Goal: Task Accomplishment & Management: Use online tool/utility

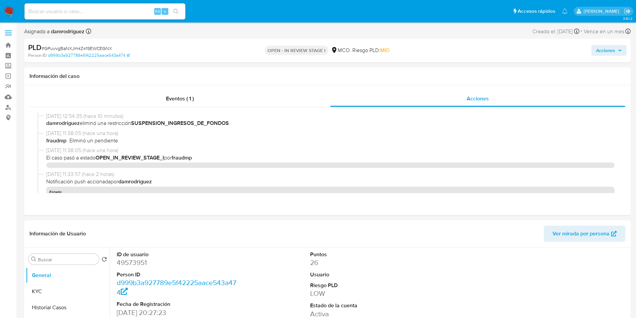
select select "10"
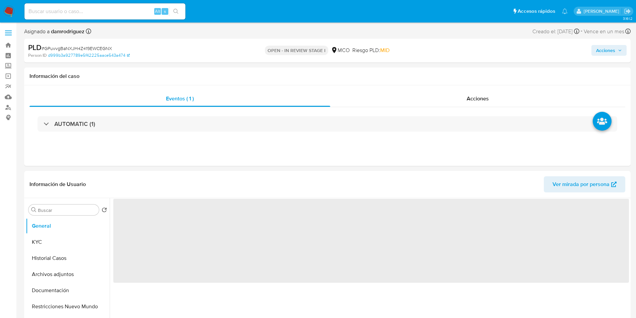
select select "10"
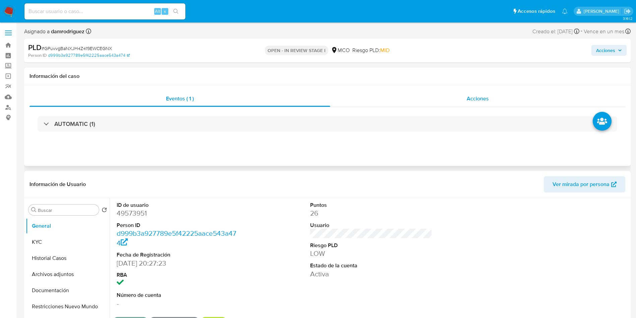
click at [432, 100] on div "Acciones" at bounding box center [477, 99] width 295 height 16
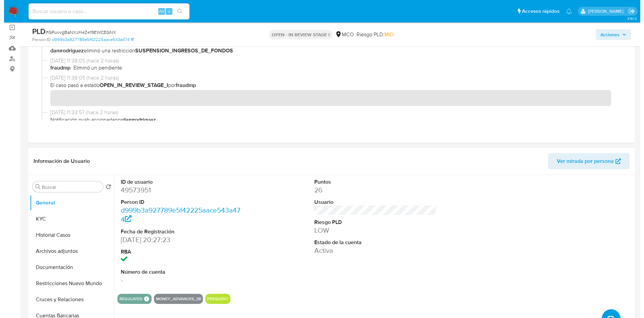
scroll to position [101, 0]
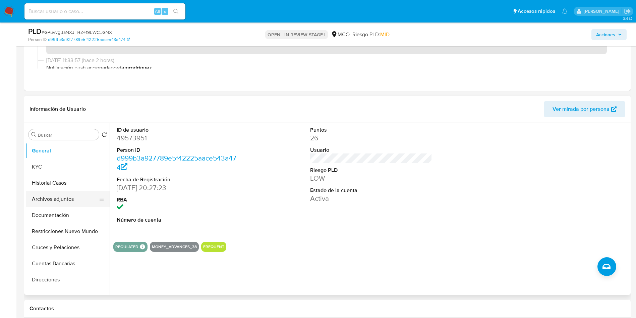
click at [68, 201] on button "Archivos adjuntos" at bounding box center [65, 199] width 78 height 16
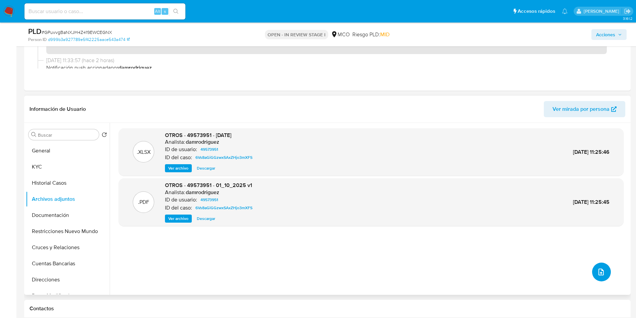
click at [599, 270] on icon "upload-file" at bounding box center [601, 272] width 8 height 8
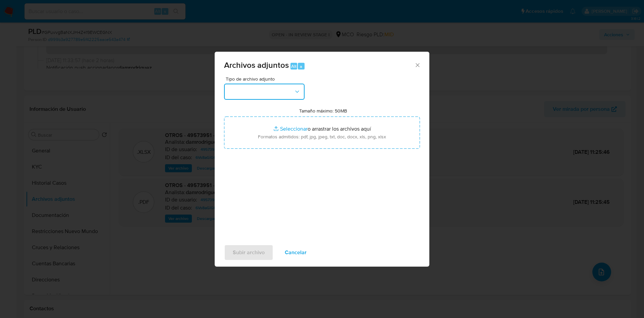
click at [259, 85] on button "button" at bounding box center [264, 92] width 81 height 16
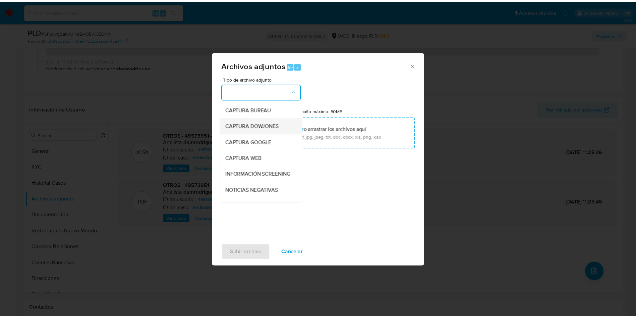
scroll to position [50, 0]
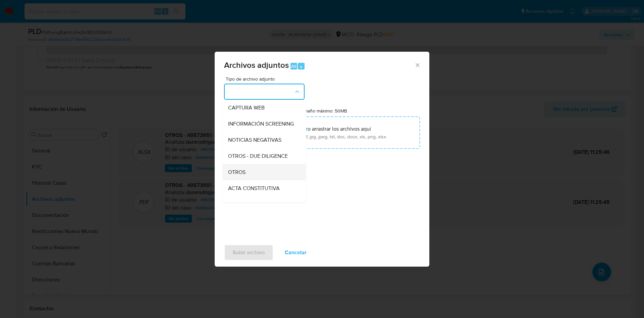
click at [250, 177] on div "OTROS" at bounding box center [262, 172] width 68 height 16
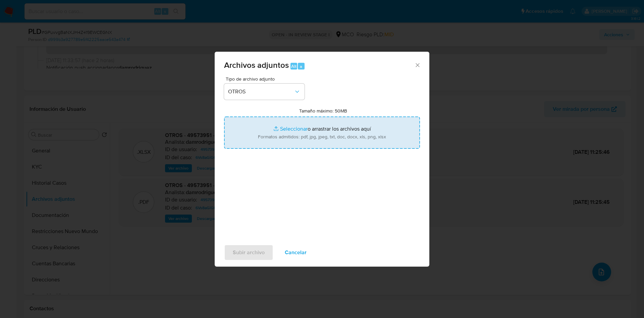
click at [276, 132] on input "Tamaño máximo: 50MB Seleccionar archivos" at bounding box center [322, 132] width 196 height 32
type input "C:\fakepath\49573951 - 01_10_2025 v2.pdf"
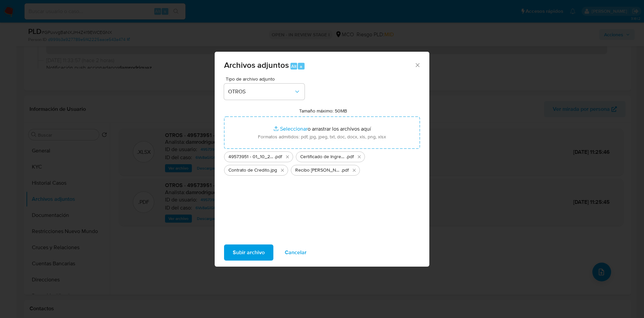
click at [240, 255] on span "Subir archivo" at bounding box center [249, 252] width 32 height 15
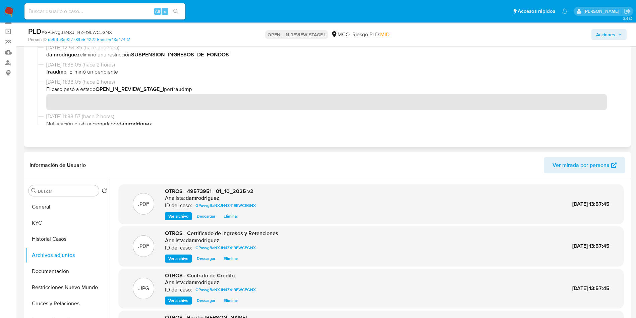
scroll to position [0, 0]
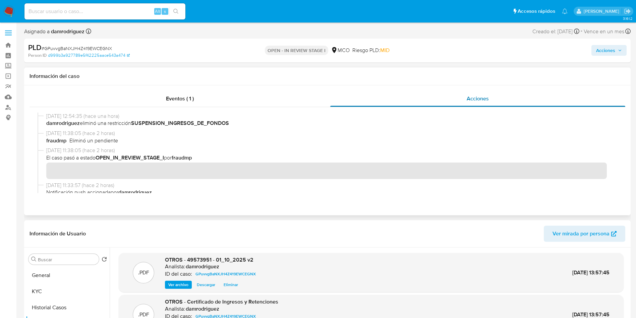
click at [461, 94] on div "Acciones" at bounding box center [477, 99] width 295 height 16
click at [298, 98] on div "Eventos ( 1 )" at bounding box center [180, 99] width 301 height 16
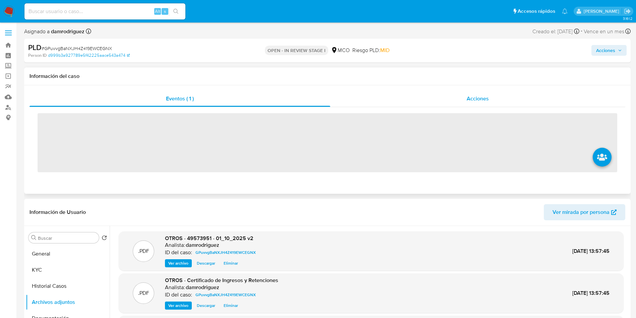
click at [409, 100] on div "Acciones" at bounding box center [477, 99] width 295 height 16
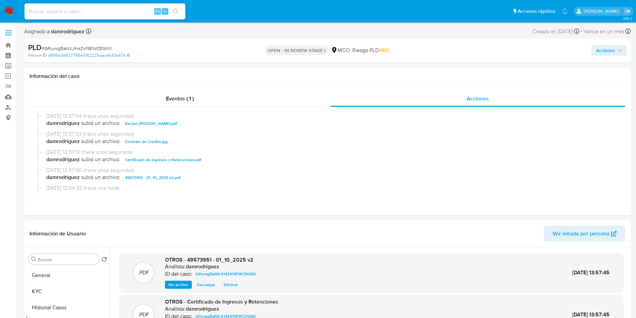
click at [619, 53] on span "Acciones" at bounding box center [609, 50] width 26 height 9
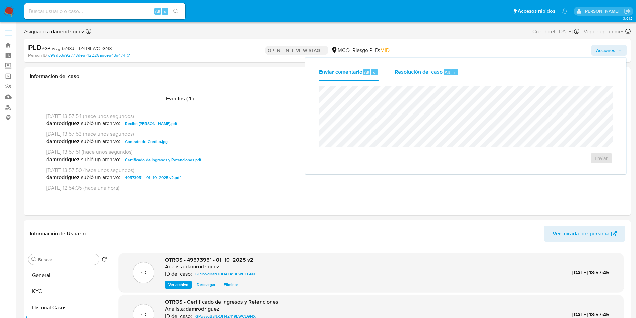
click at [441, 73] on span "Resolución del caso" at bounding box center [419, 72] width 48 height 8
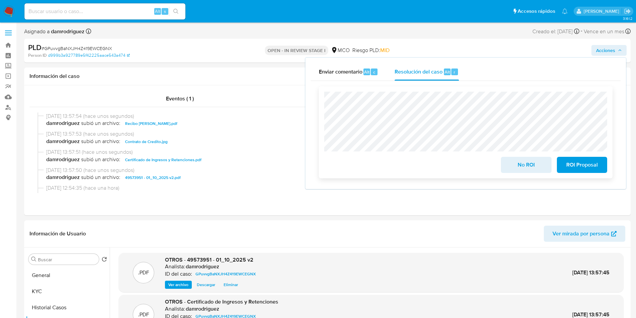
click at [540, 169] on span "No ROI" at bounding box center [526, 164] width 33 height 15
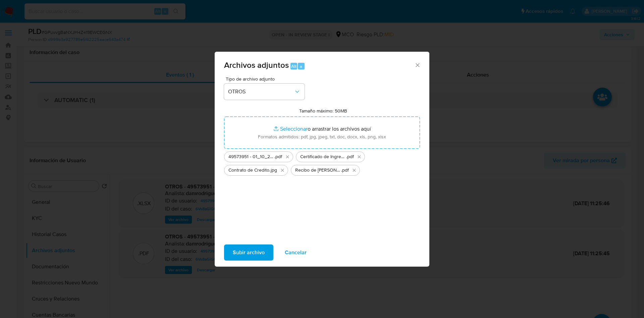
select select "10"
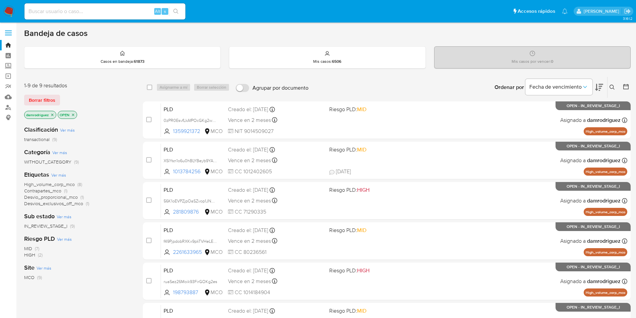
click at [5, 6] on img at bounding box center [8, 11] width 11 height 11
click at [12, 11] on img at bounding box center [8, 11] width 11 height 11
